Goal: Find contact information: Find contact information

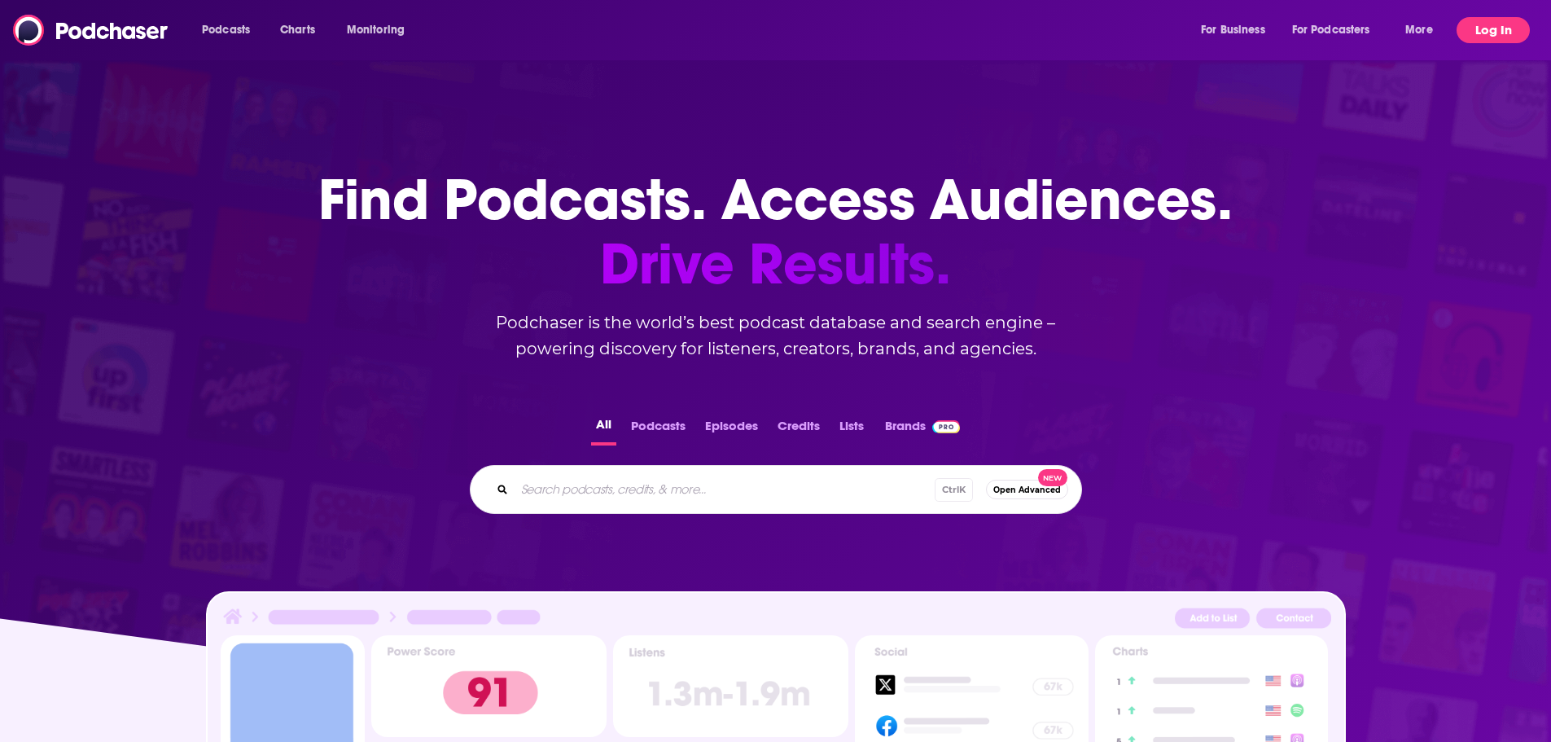
click at [1480, 20] on button "Log In" at bounding box center [1493, 30] width 73 height 26
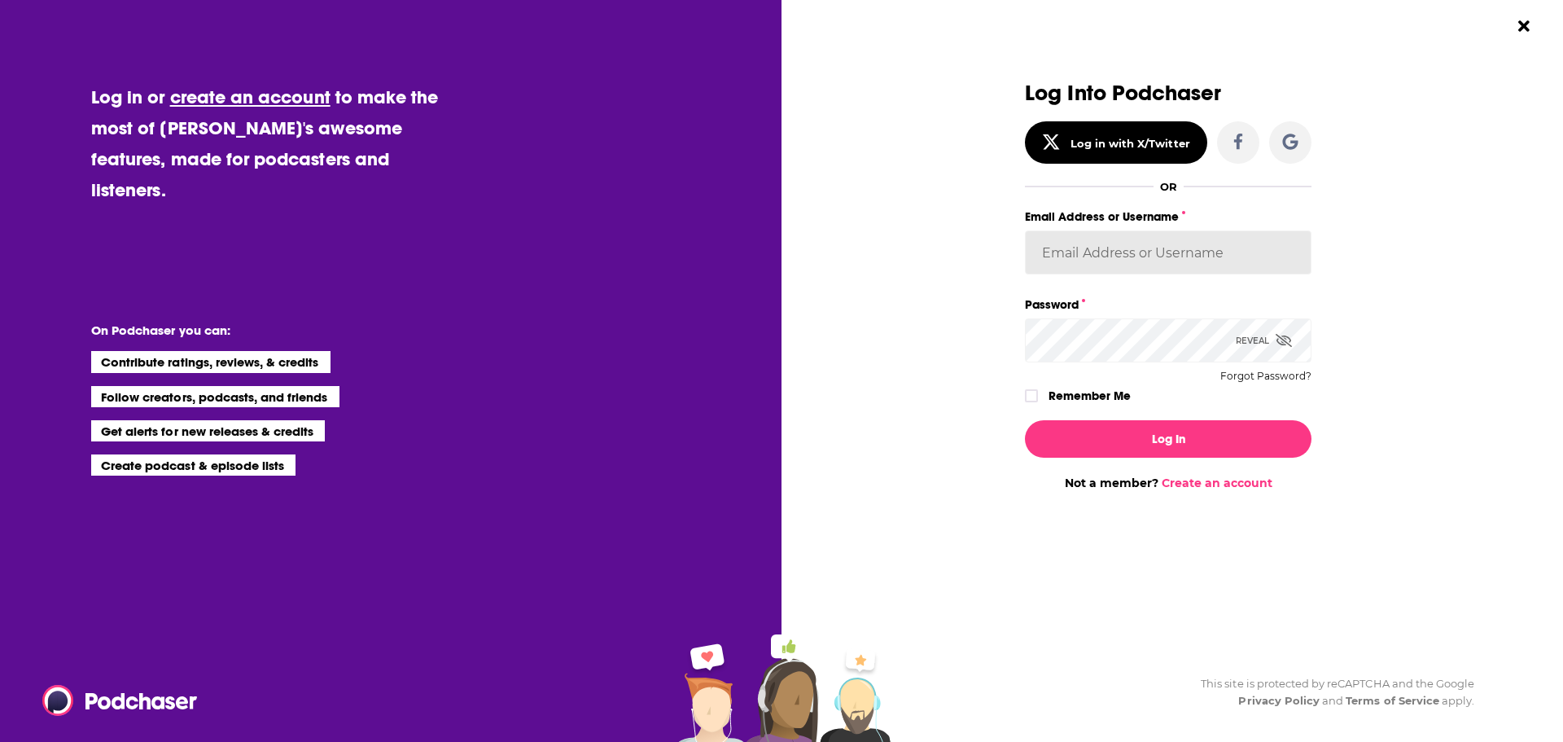
type input "ereardon"
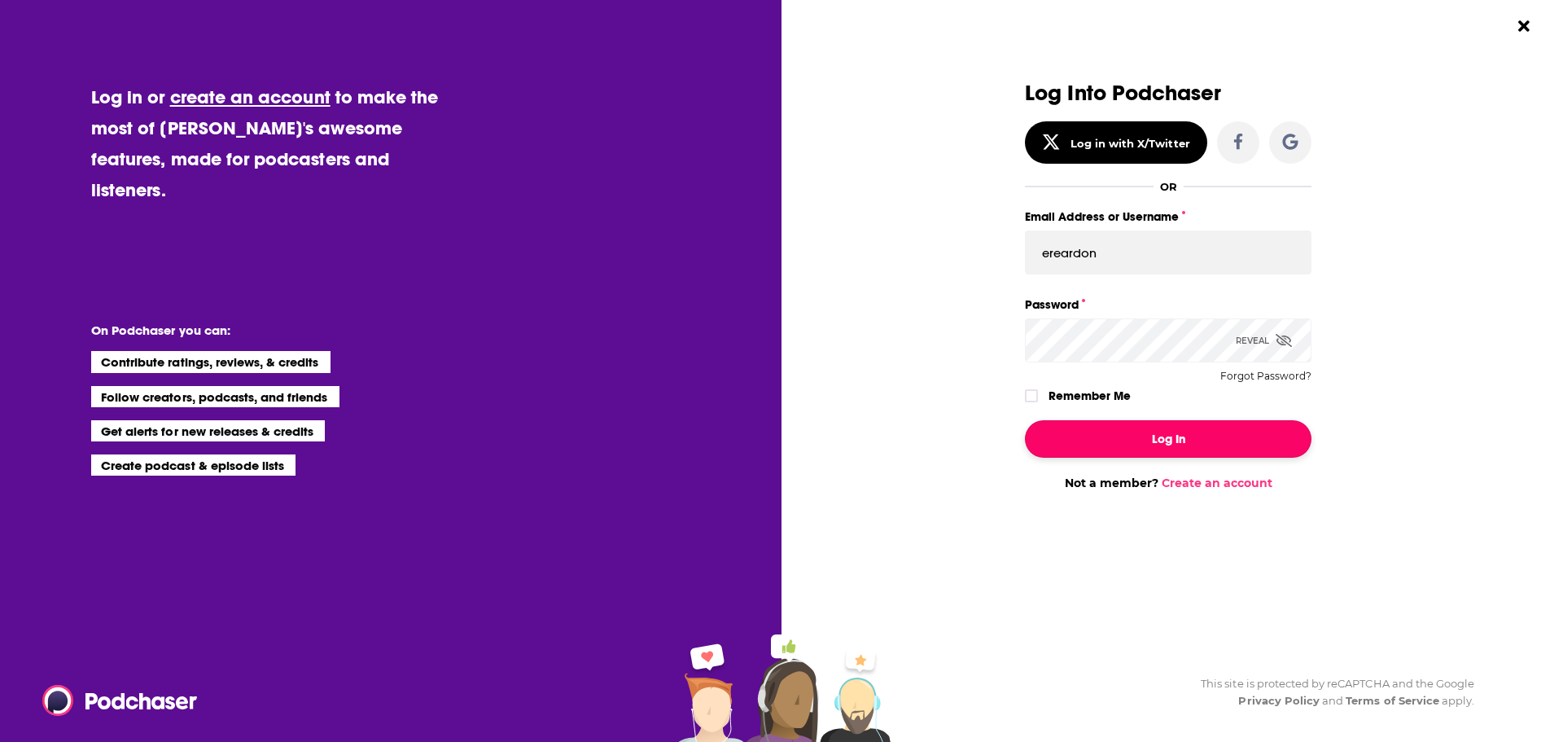
click at [1102, 424] on button "Log In" at bounding box center [1168, 438] width 287 height 37
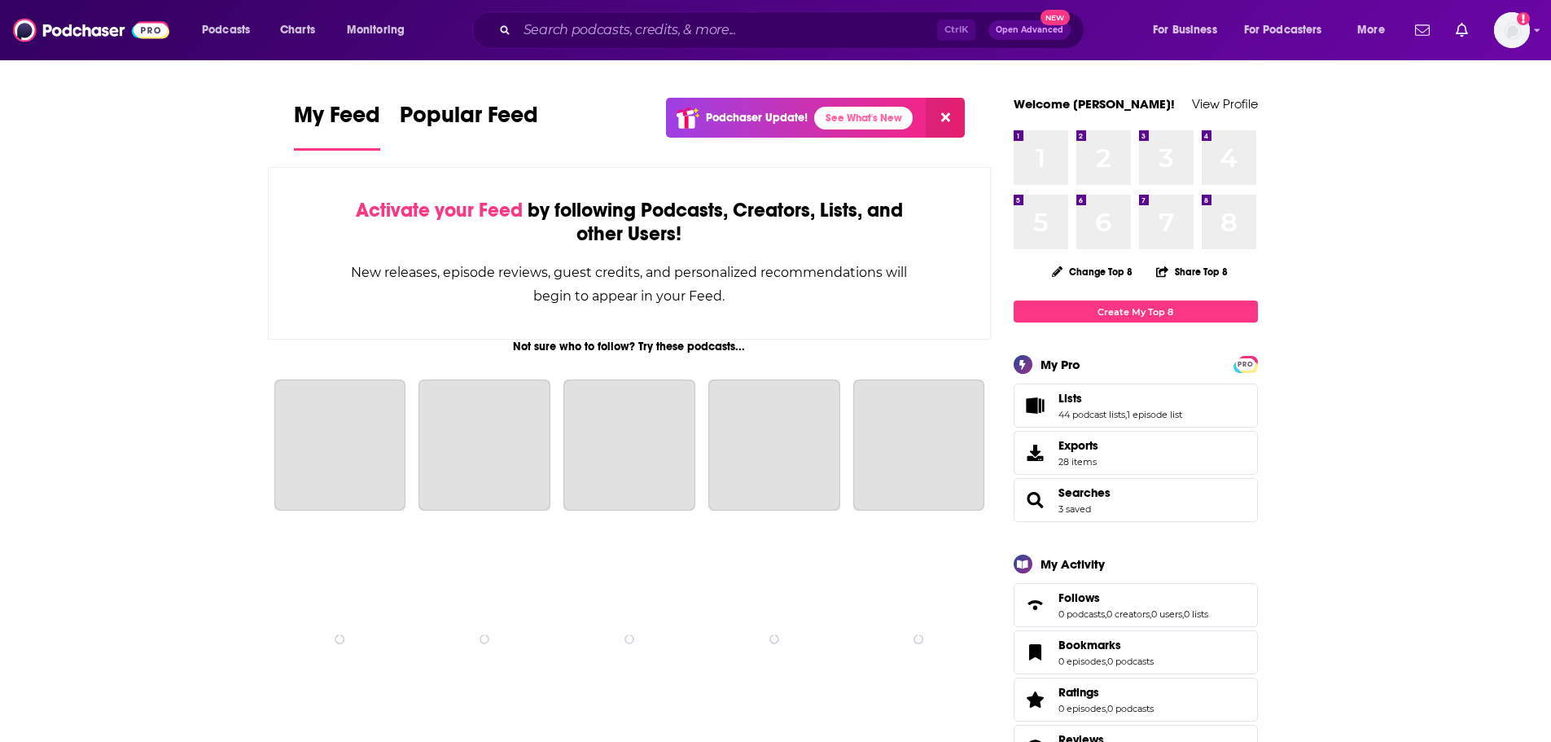
click at [685, 43] on div "Ctrl K Open Advanced New" at bounding box center [778, 29] width 612 height 37
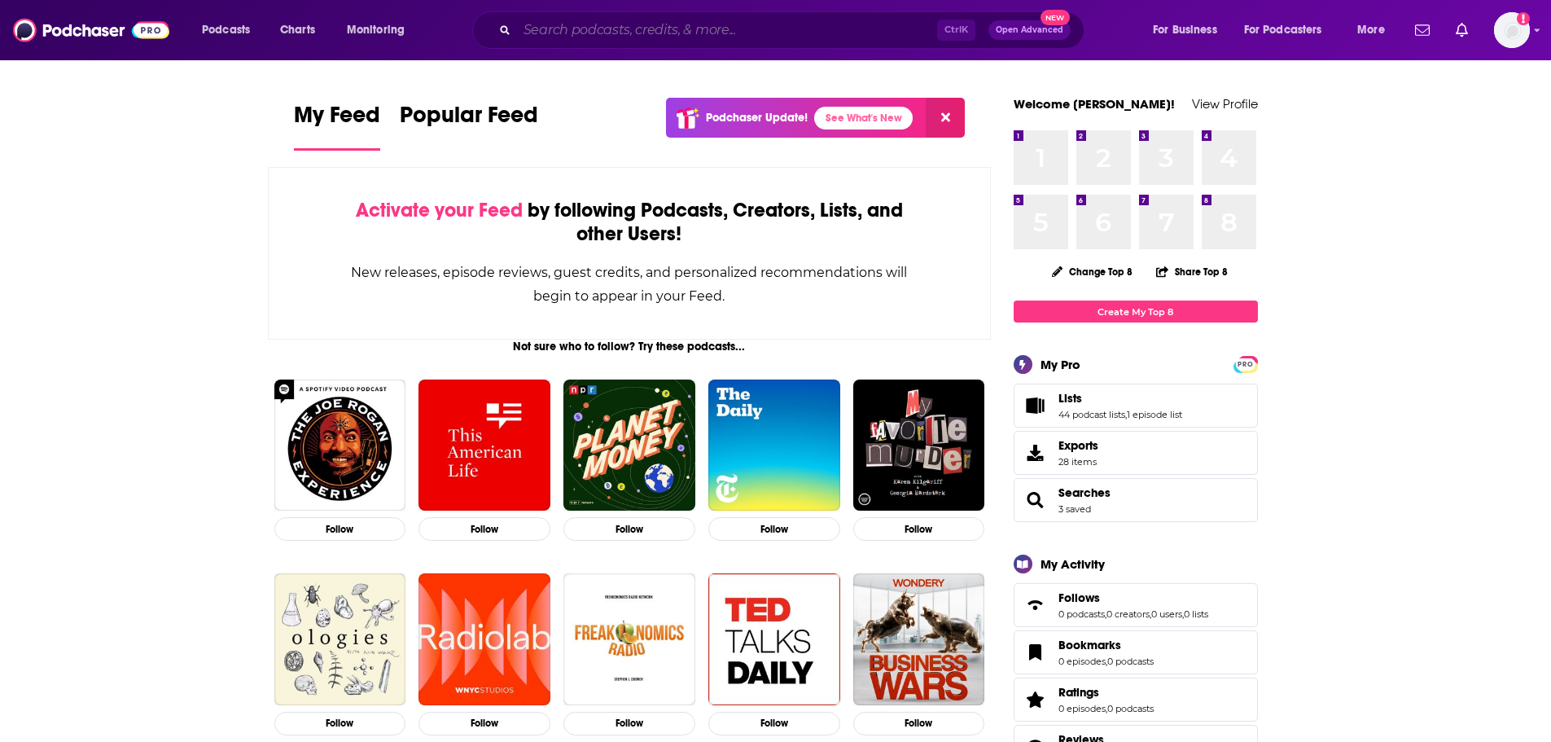
click at [697, 35] on input "Search podcasts, credits, & more..." at bounding box center [727, 30] width 420 height 26
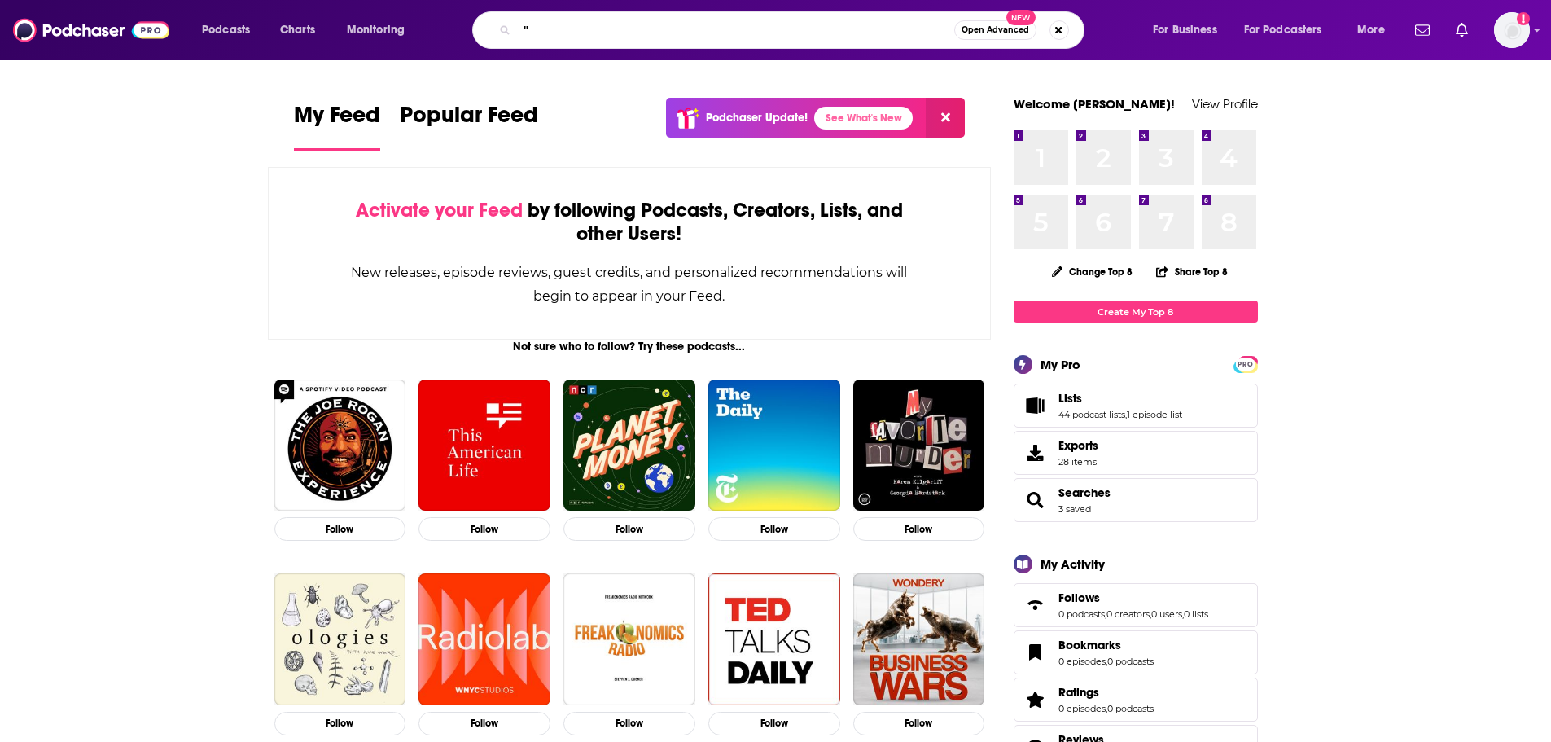
paste input "Biographers in Conversation"
type input ""Biographers in Conversation""
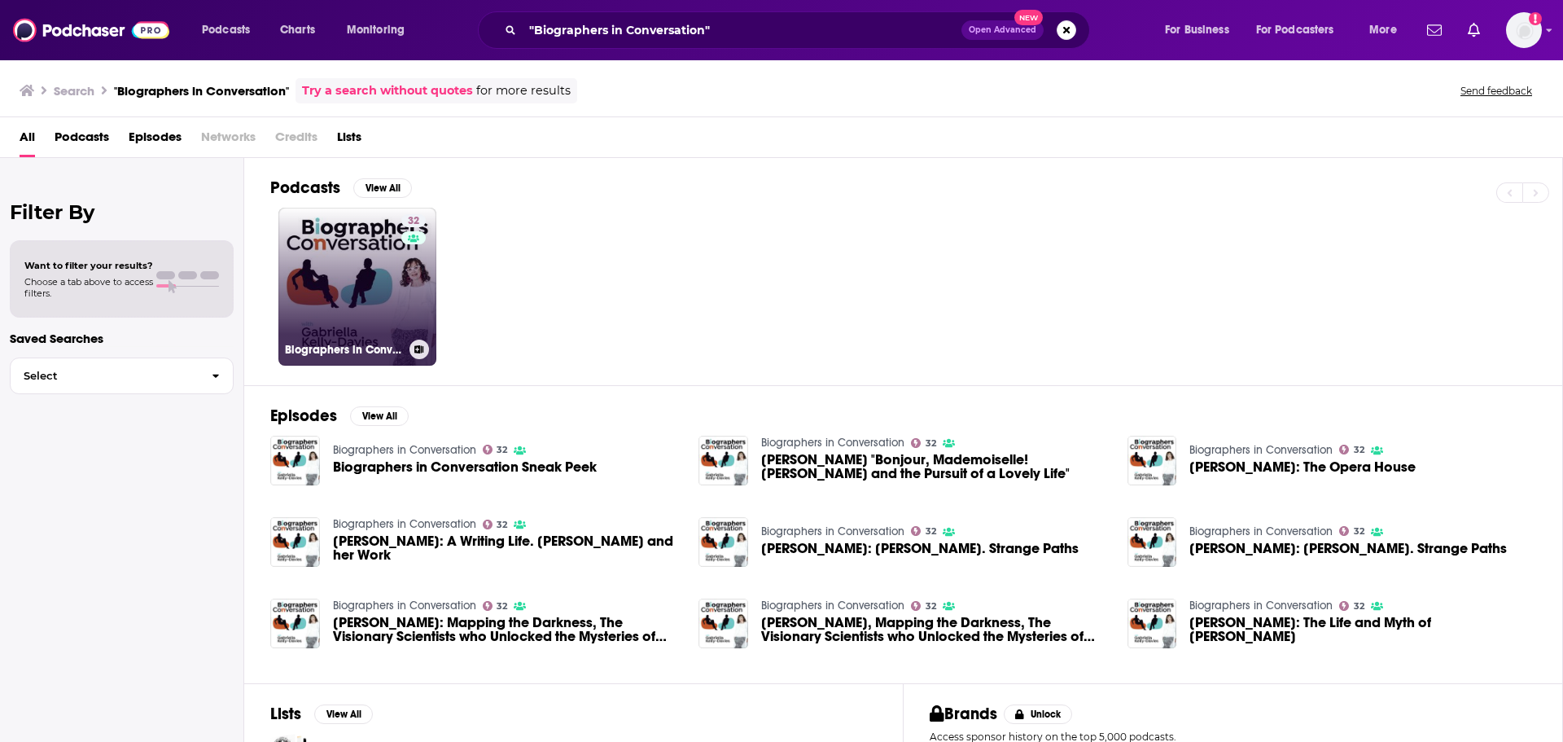
click at [354, 249] on link "32 Biographers in Conversation" at bounding box center [357, 287] width 158 height 158
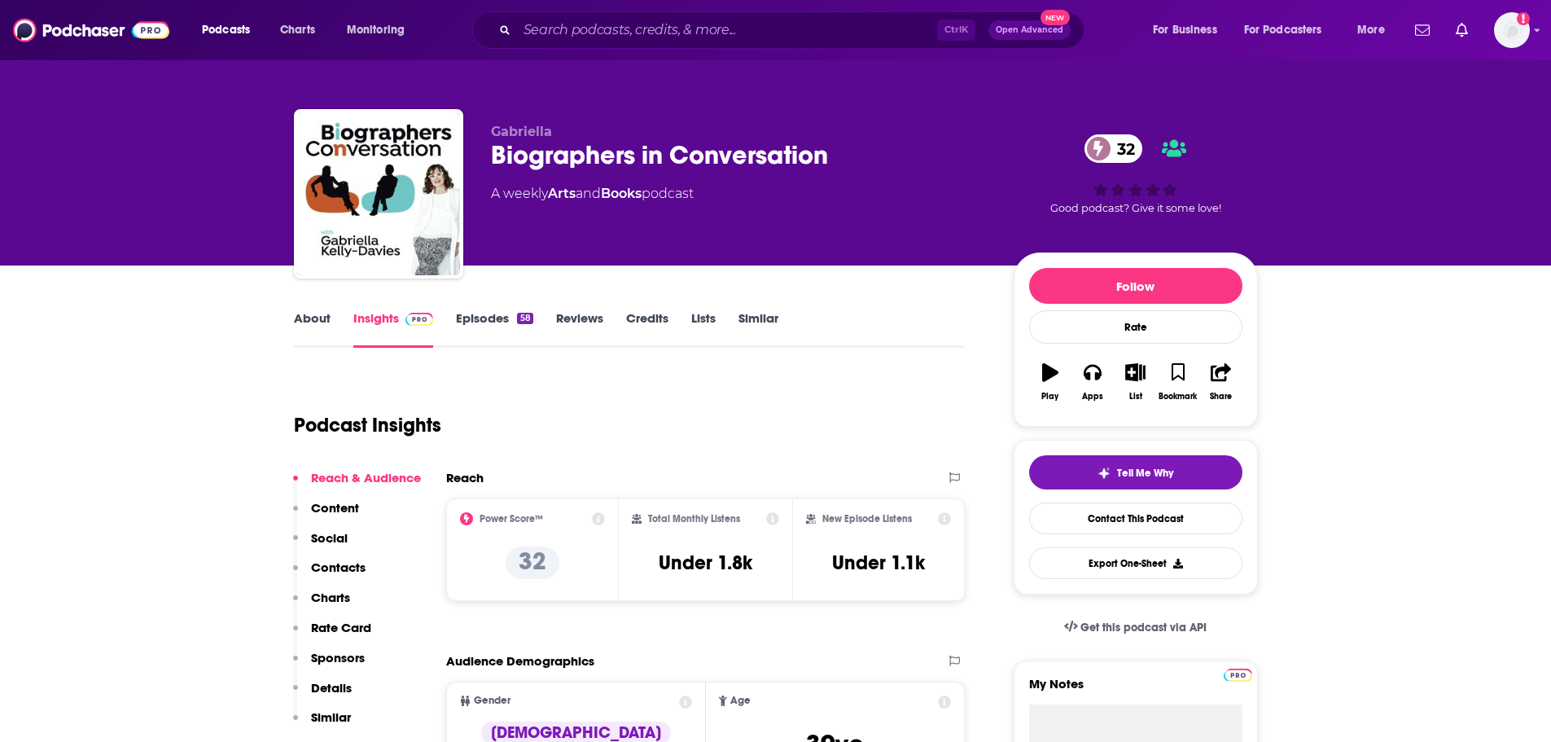
click at [313, 557] on button "Social" at bounding box center [320, 545] width 55 height 30
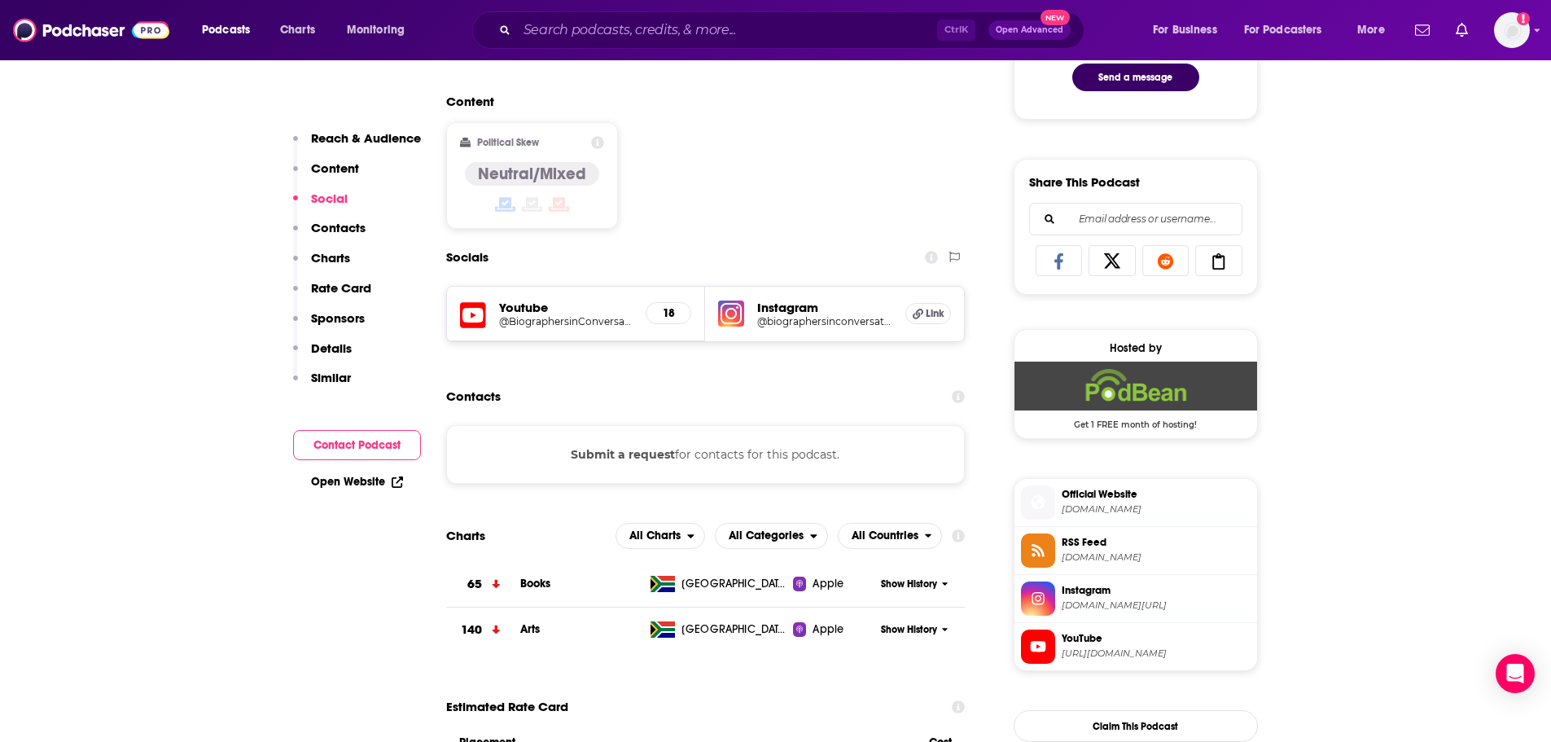
scroll to position [938, 0]
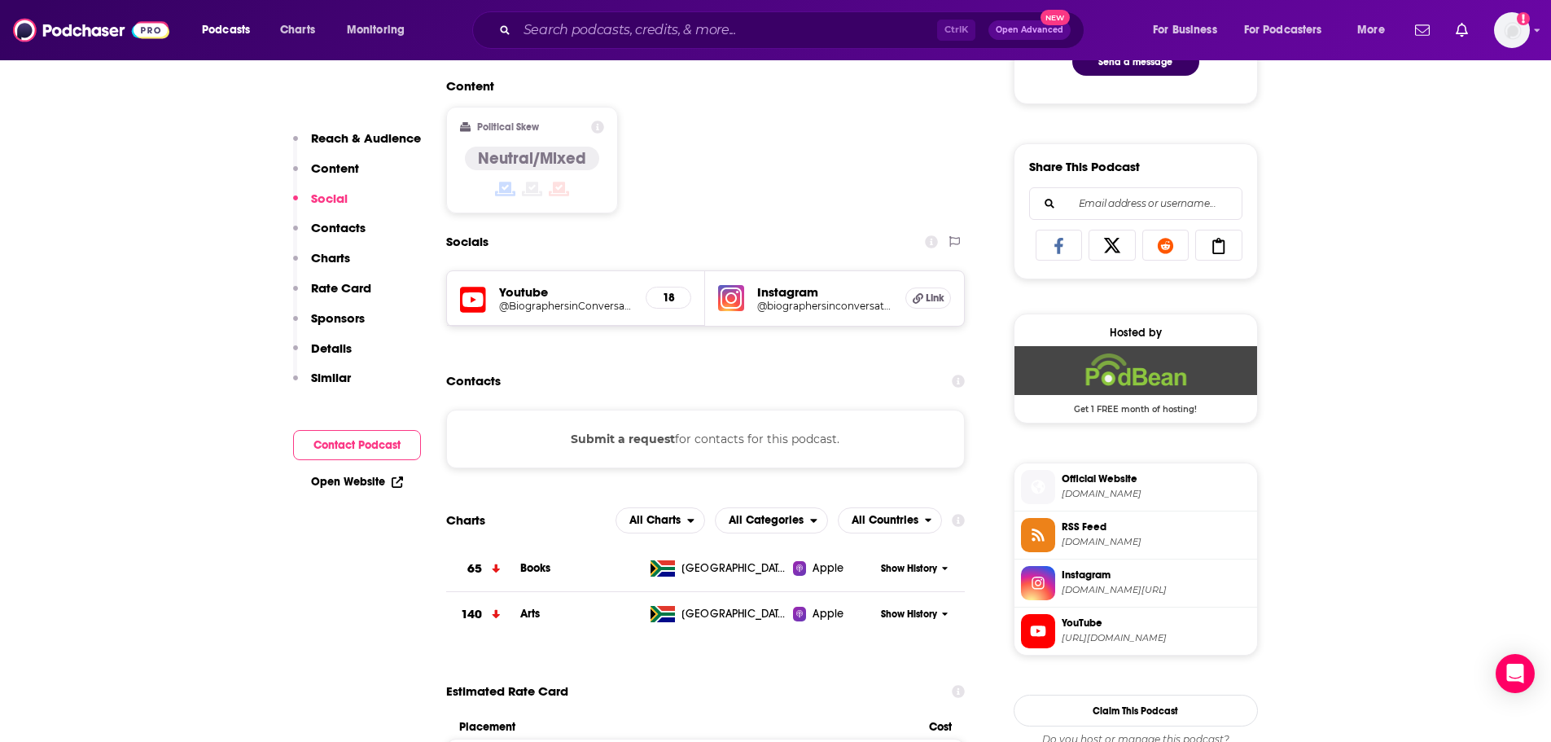
click at [342, 225] on p "Contacts" at bounding box center [338, 227] width 55 height 15
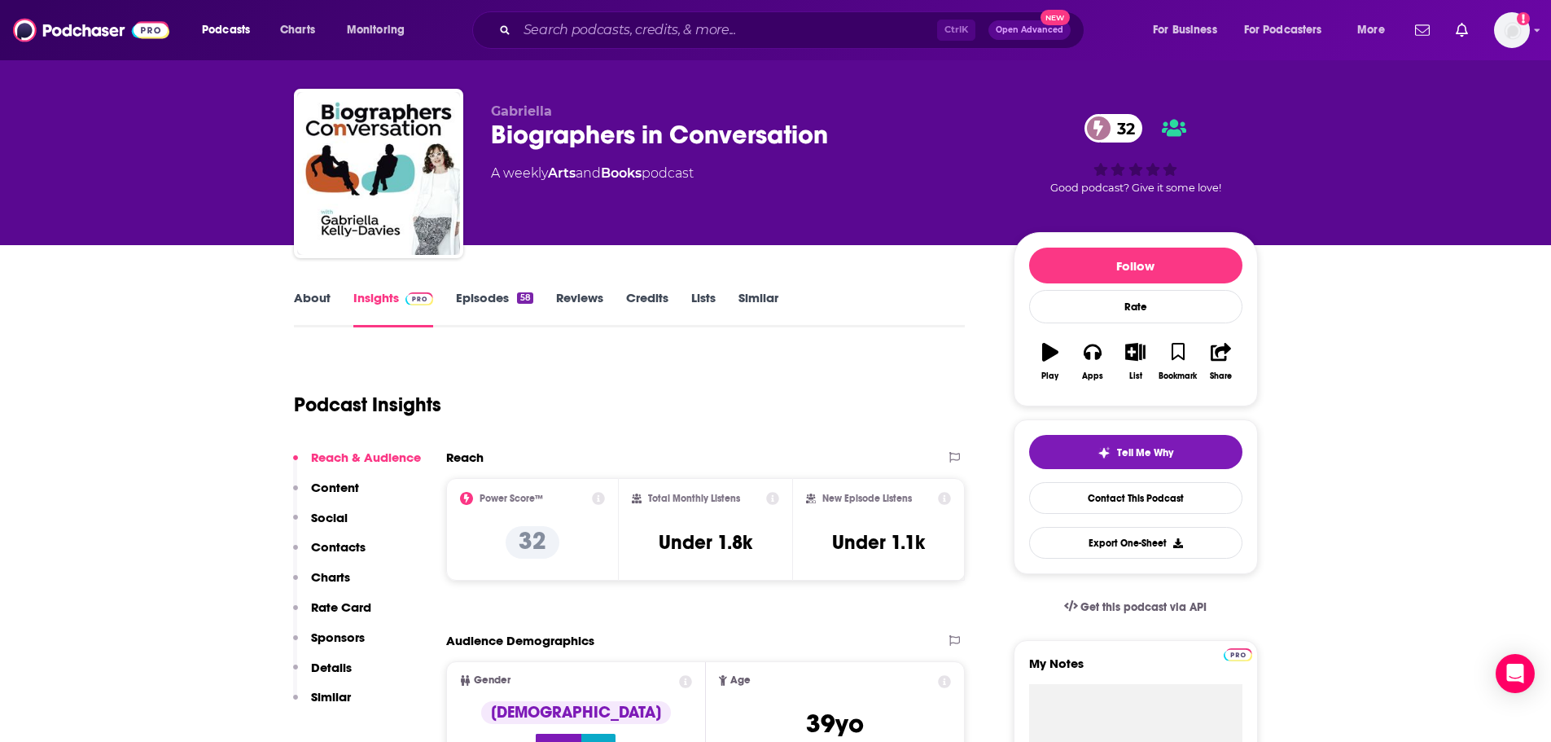
scroll to position [0, 0]
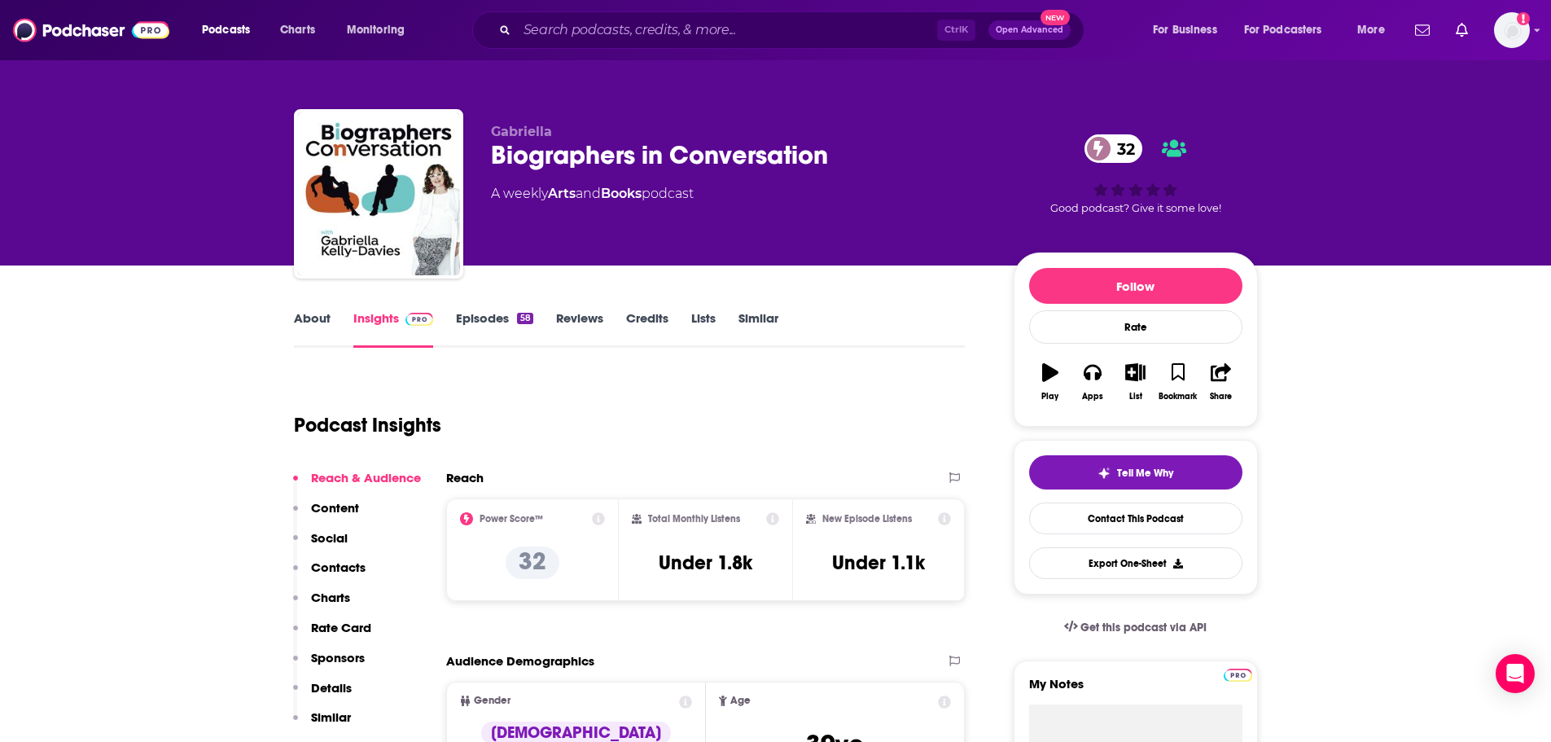
click at [326, 313] on link "About" at bounding box center [312, 328] width 37 height 37
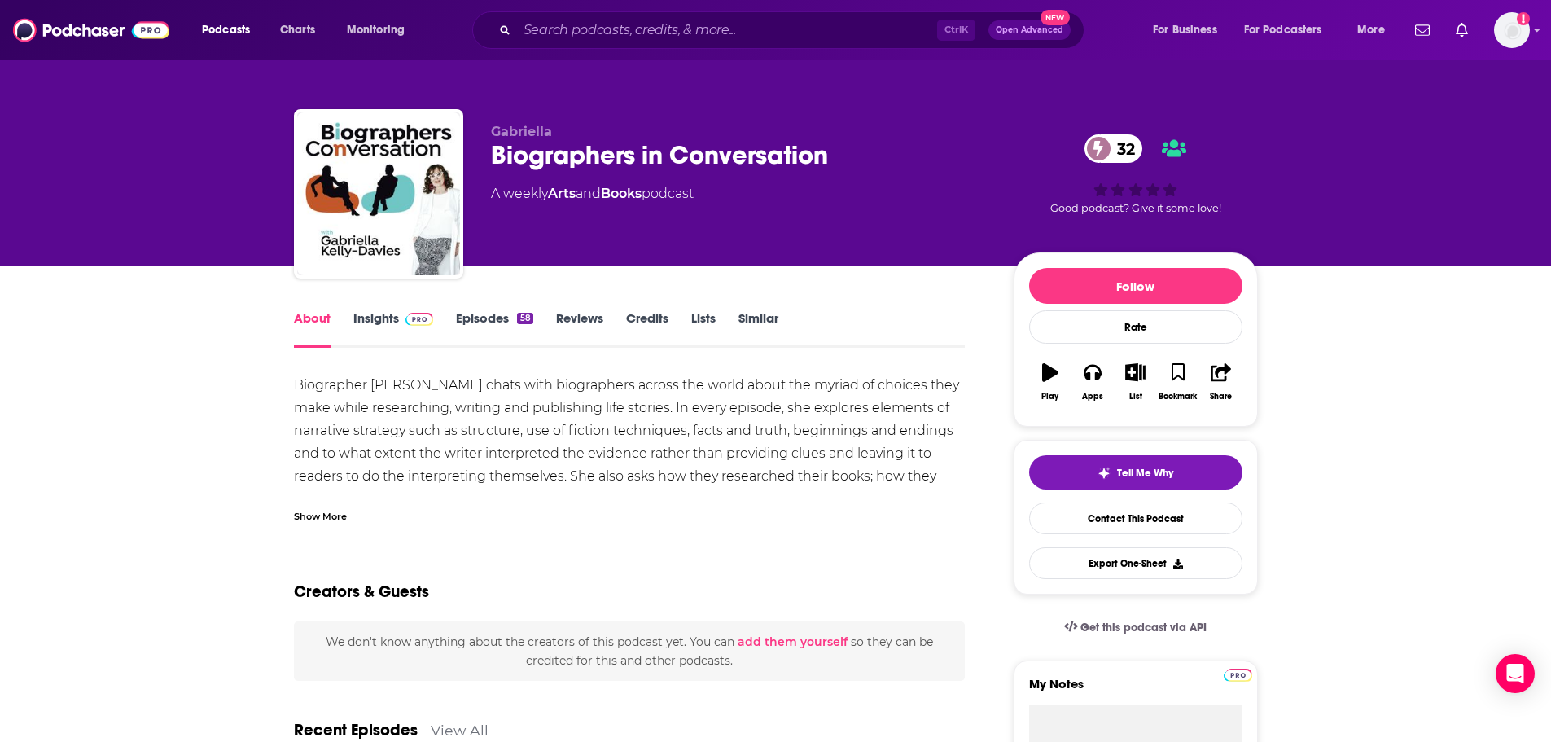
click at [300, 514] on div "Show More" at bounding box center [320, 514] width 53 height 15
